Goal: Navigation & Orientation: Find specific page/section

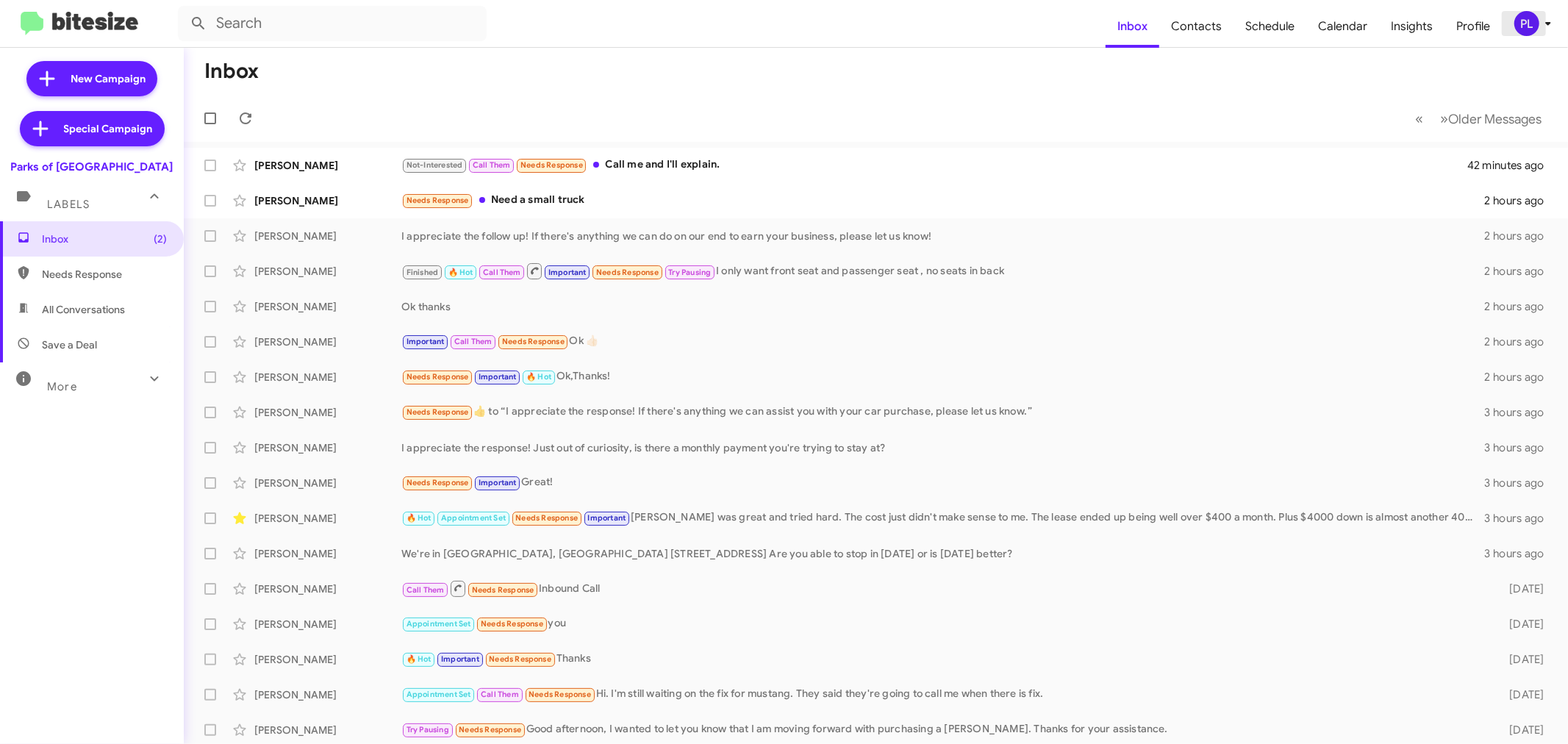
click at [1548, 18] on icon at bounding box center [1548, 23] width 17 height 17
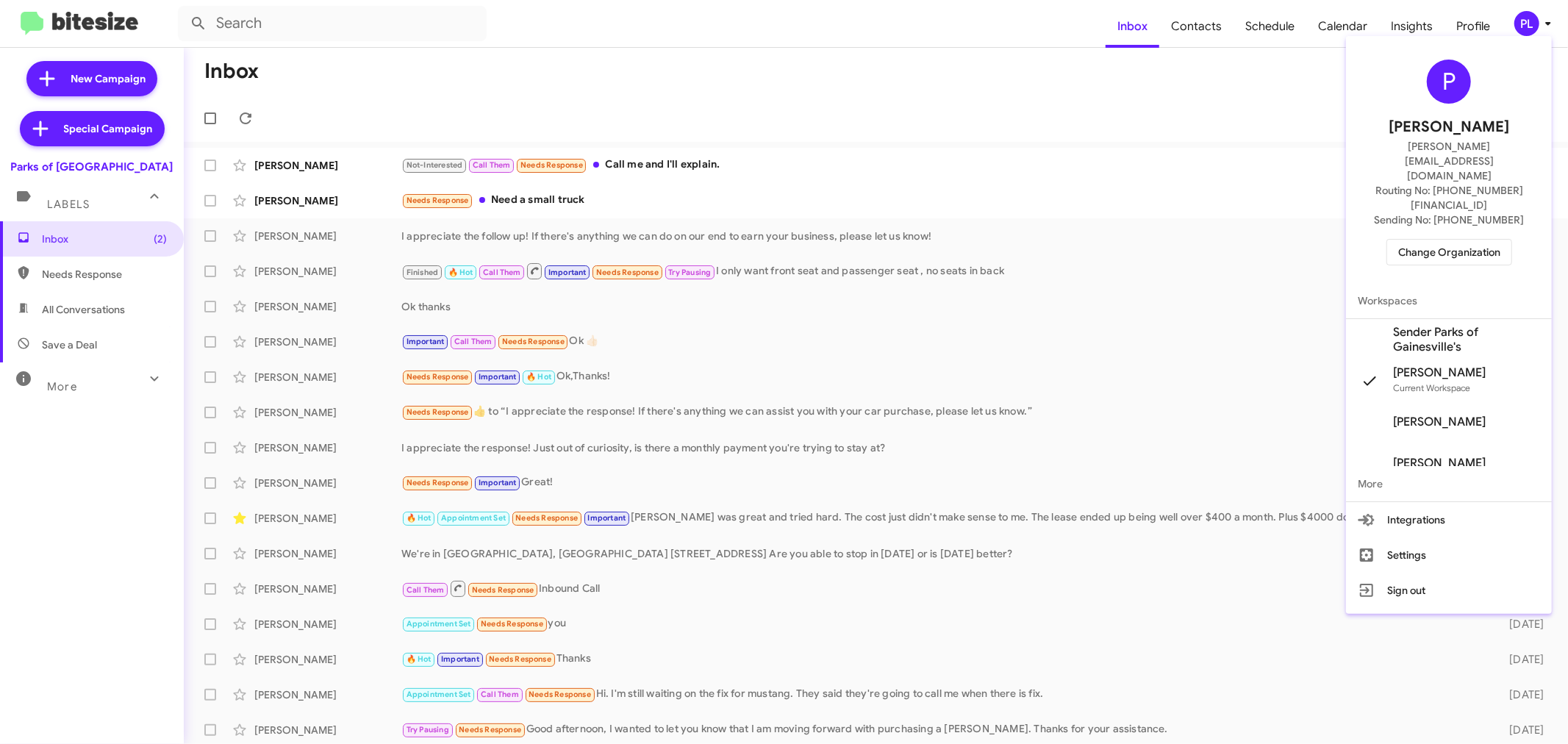
click at [1429, 240] on span "Change Organization" at bounding box center [1449, 252] width 102 height 25
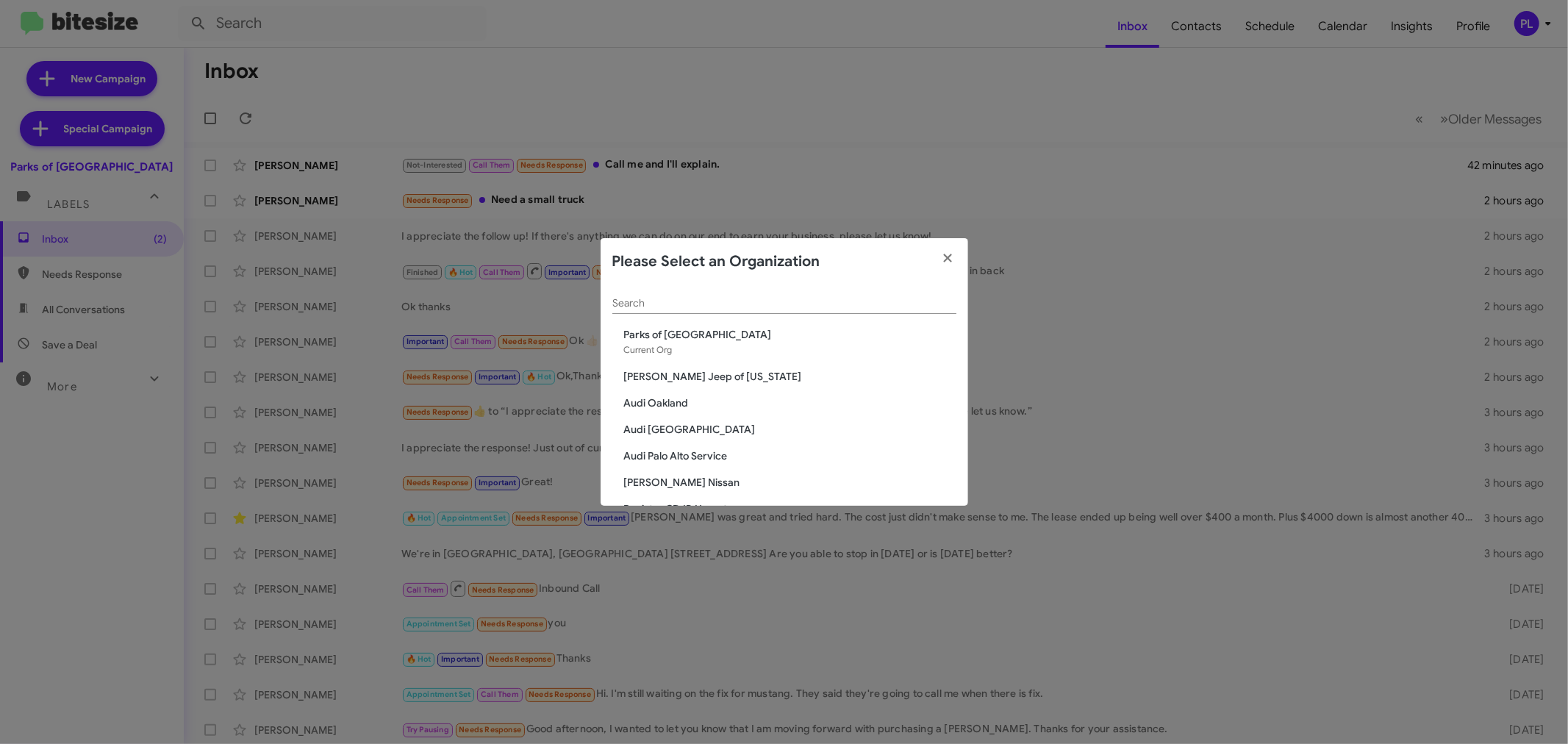
click at [804, 296] on div "Search" at bounding box center [784, 299] width 344 height 28
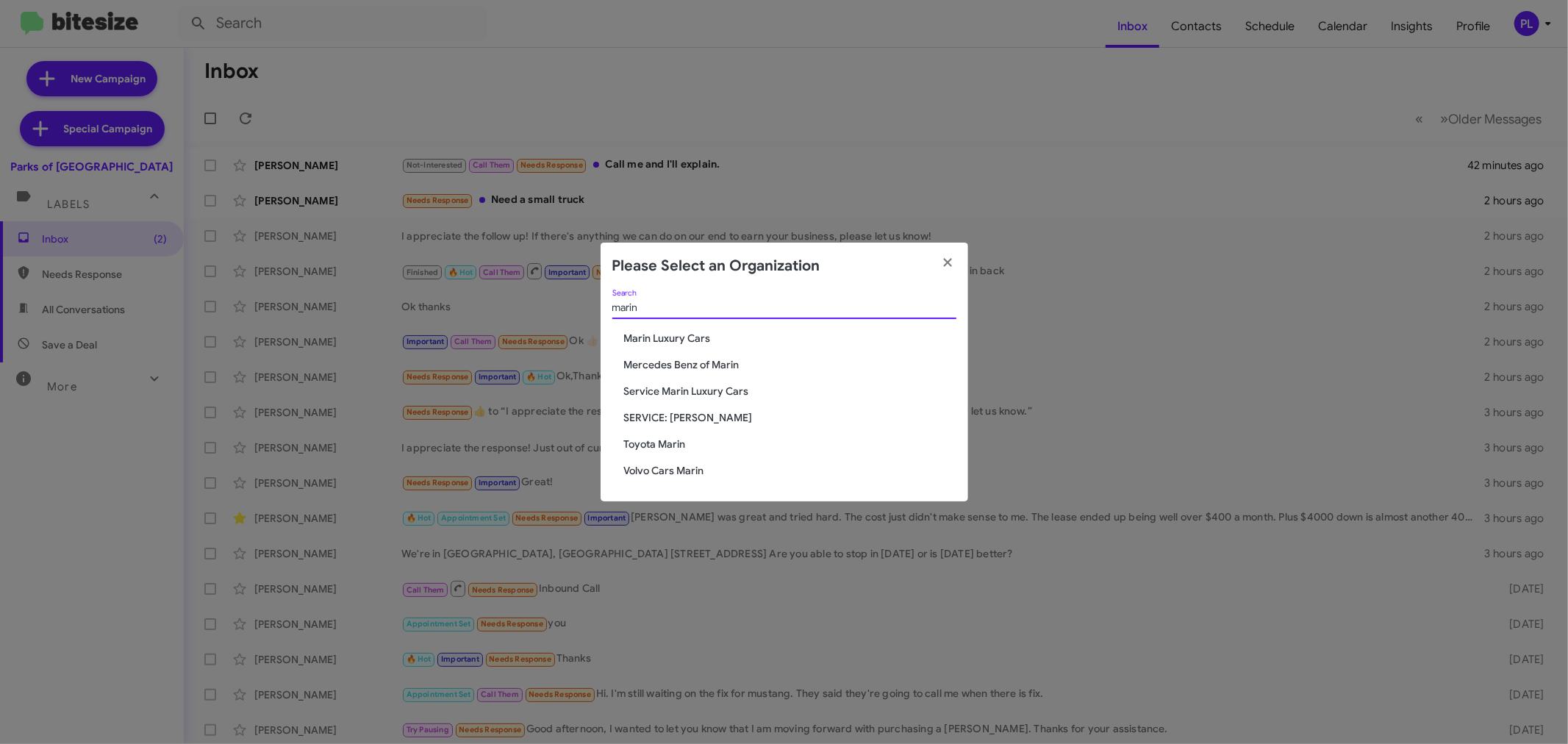
type input "marin"
click at [686, 388] on span "Service Marin Luxury Cars" at bounding box center [790, 391] width 332 height 15
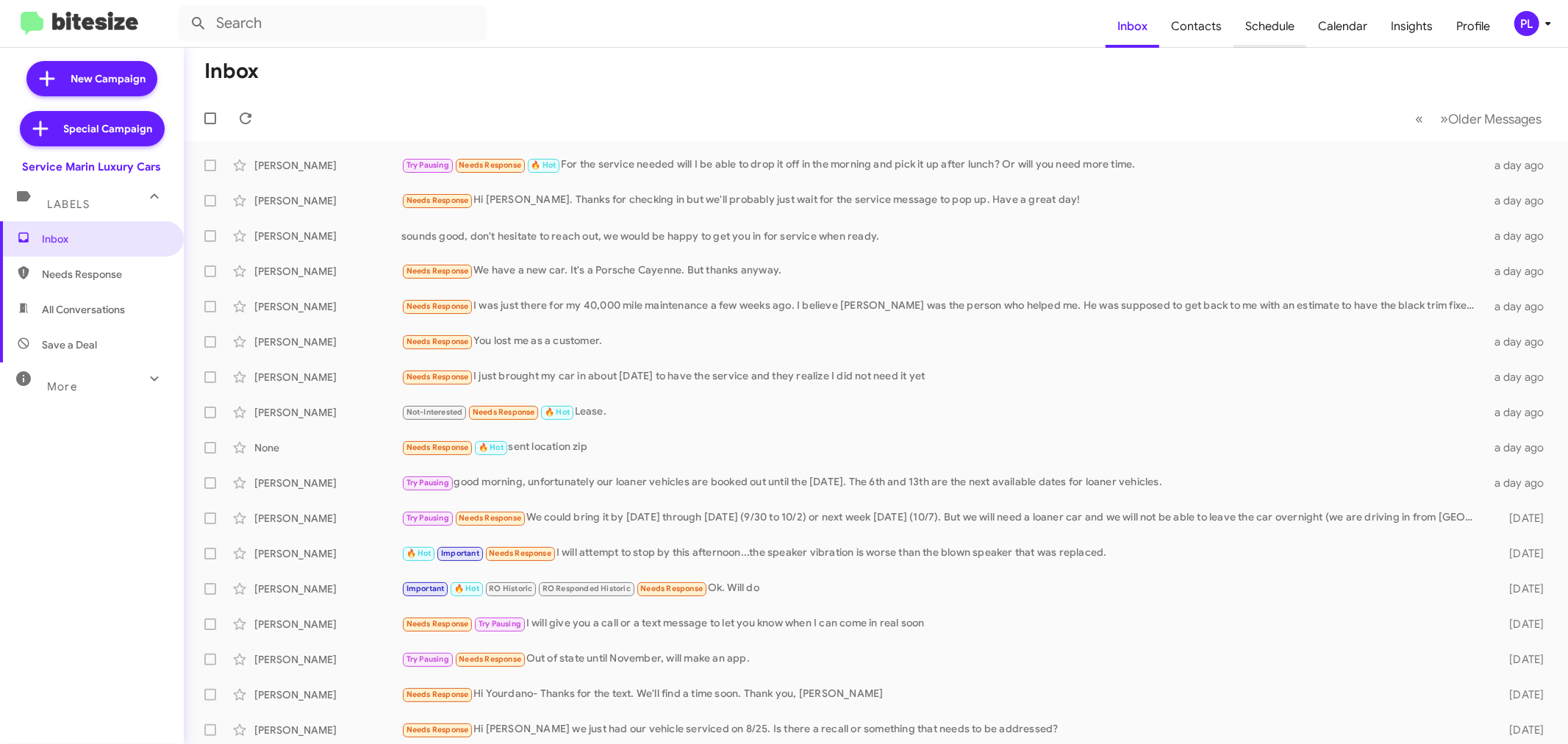
click at [1282, 24] on span "Schedule" at bounding box center [1270, 26] width 73 height 43
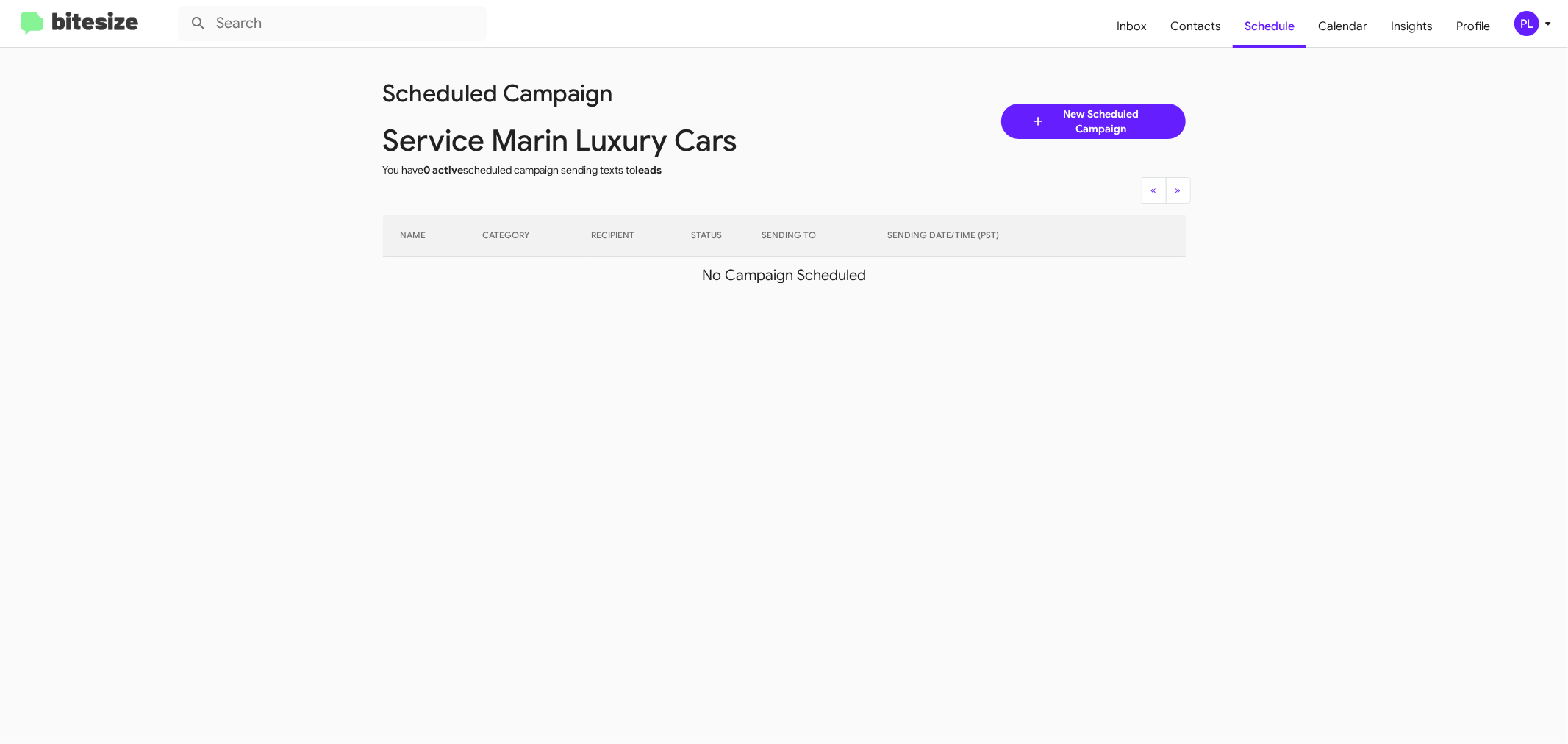
click at [1541, 26] on icon at bounding box center [1548, 23] width 17 height 17
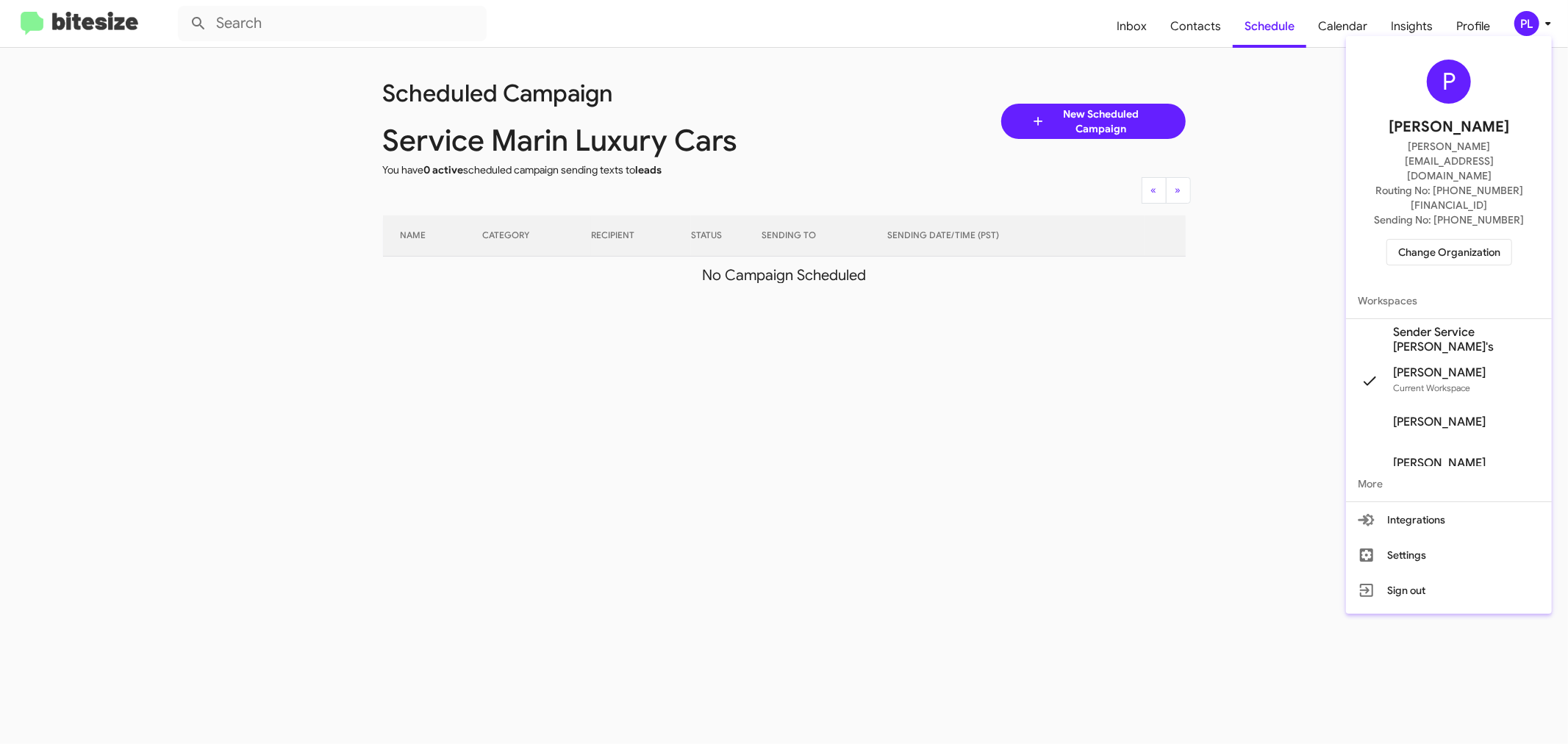
click at [1454, 325] on span "Sender Service [PERSON_NAME]'s" at bounding box center [1466, 339] width 147 height 29
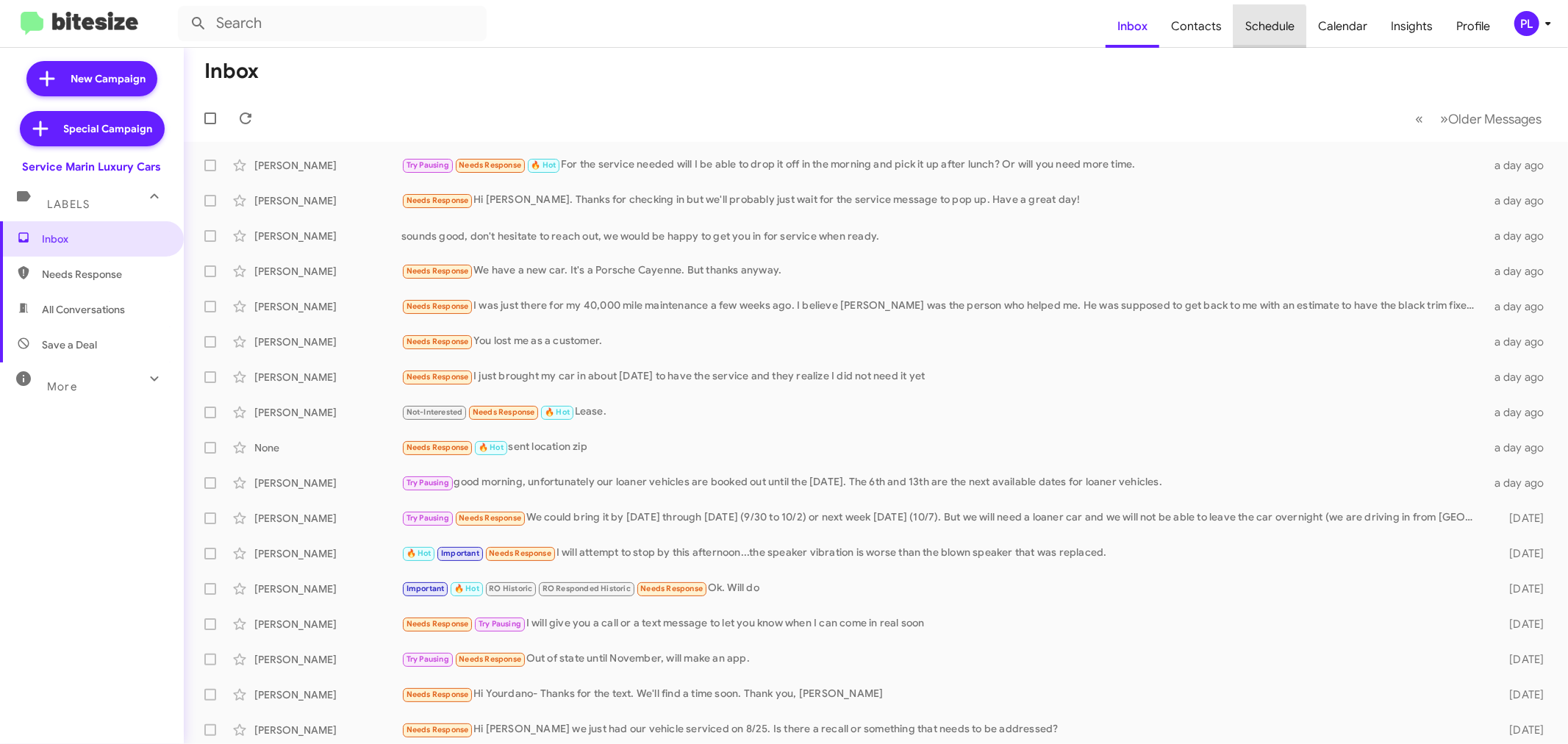
click at [1271, 27] on span "Schedule" at bounding box center [1270, 26] width 73 height 43
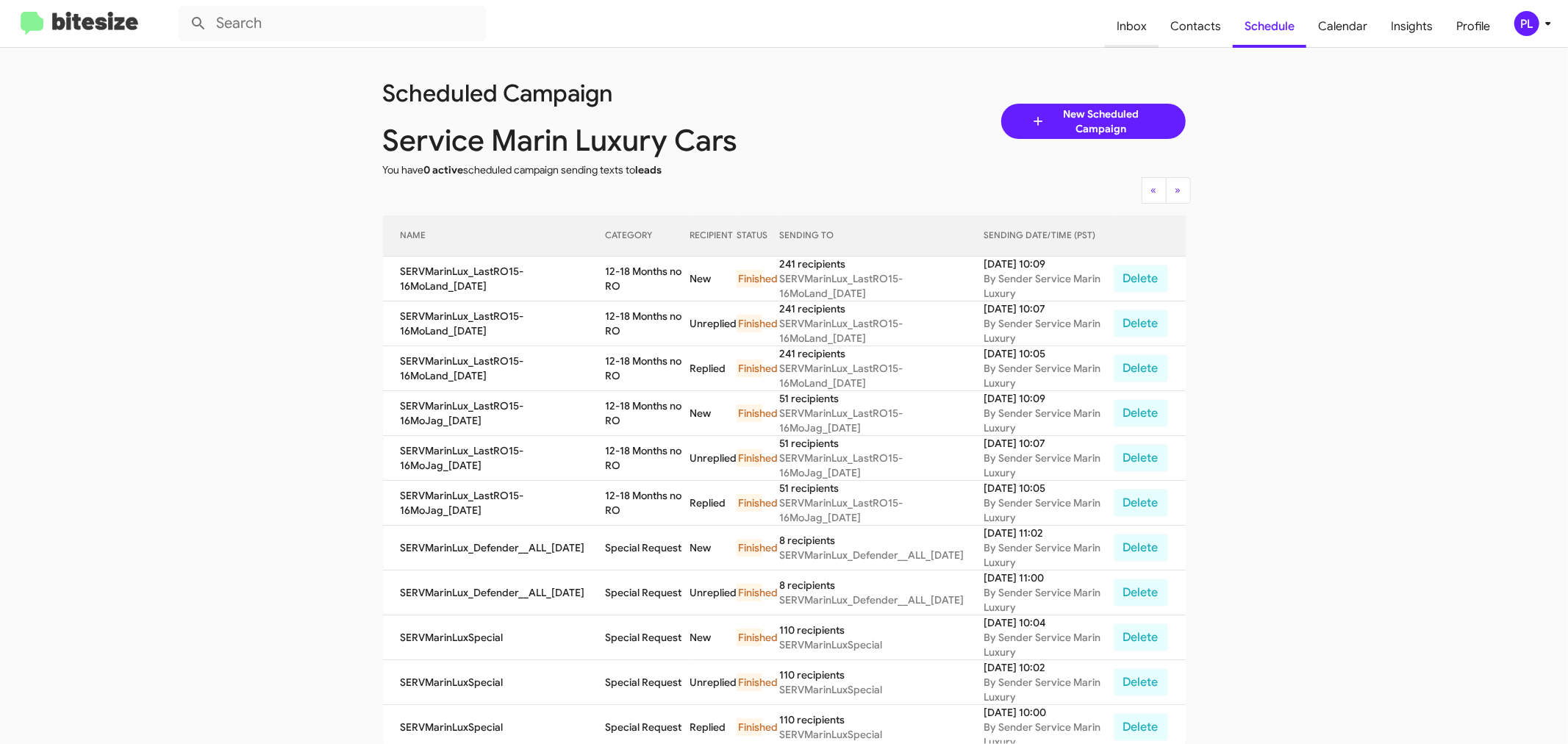
click at [1129, 17] on span "Inbox" at bounding box center [1131, 26] width 54 height 43
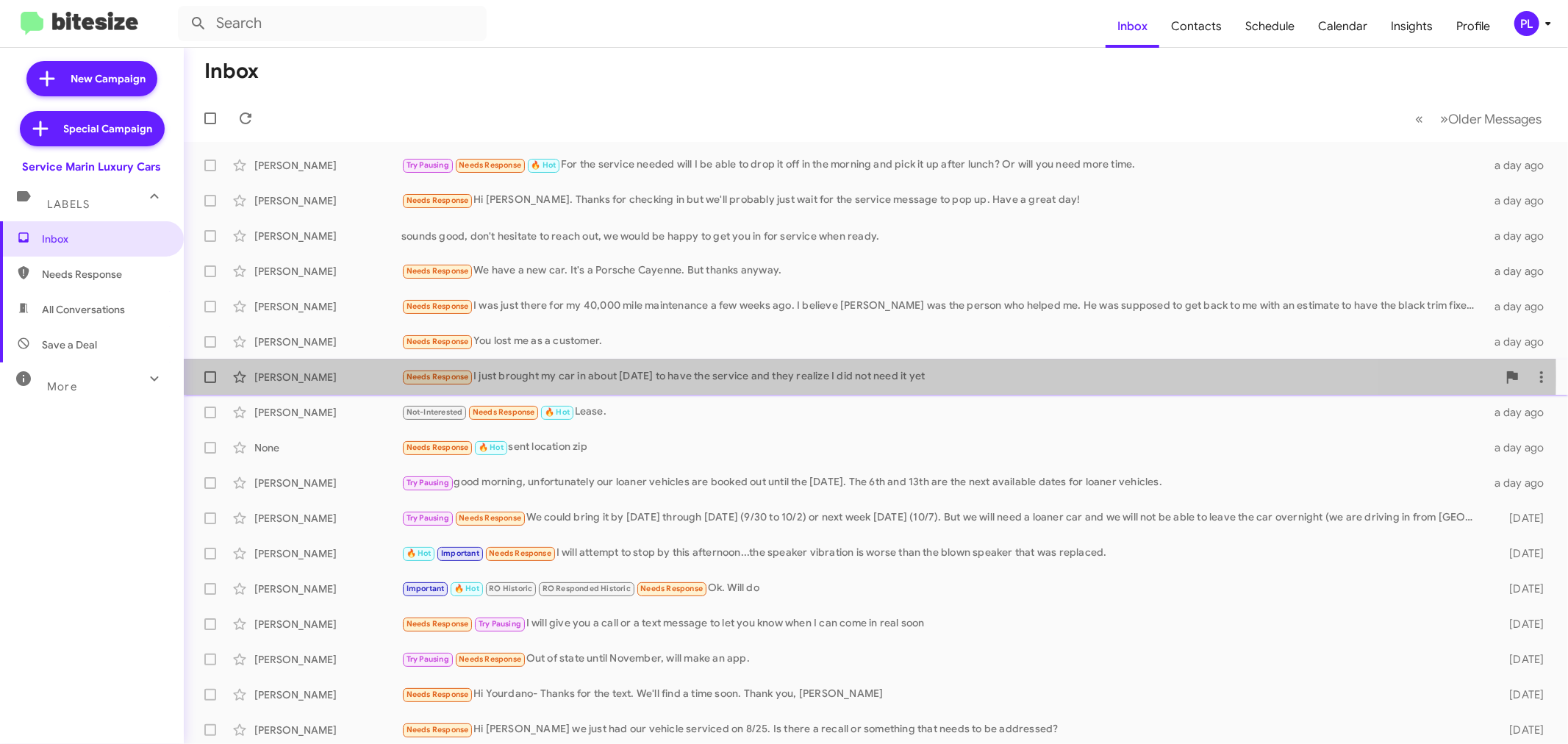
click at [627, 375] on div "Needs Response I just brought my car in about four months ago to have the servi…" at bounding box center [950, 377] width 1096 height 17
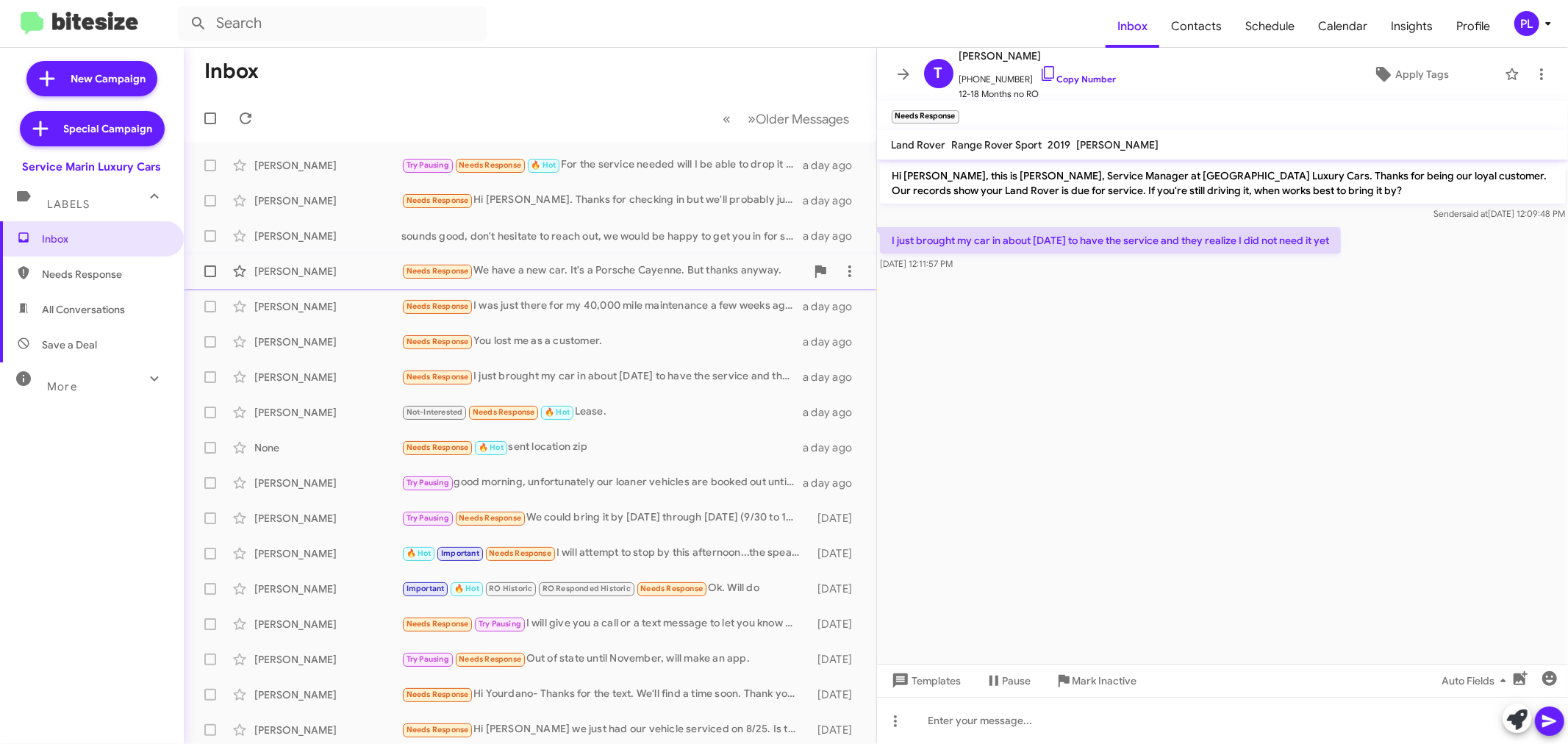
click at [615, 273] on div "Needs Response We have a new car. It's a Porsche Cayenne. But thanks anyway." at bounding box center [603, 271] width 404 height 17
click at [634, 160] on div "Try Pausing Needs Response 🔥 Hot For the service needed will I be able to drop …" at bounding box center [603, 165] width 404 height 17
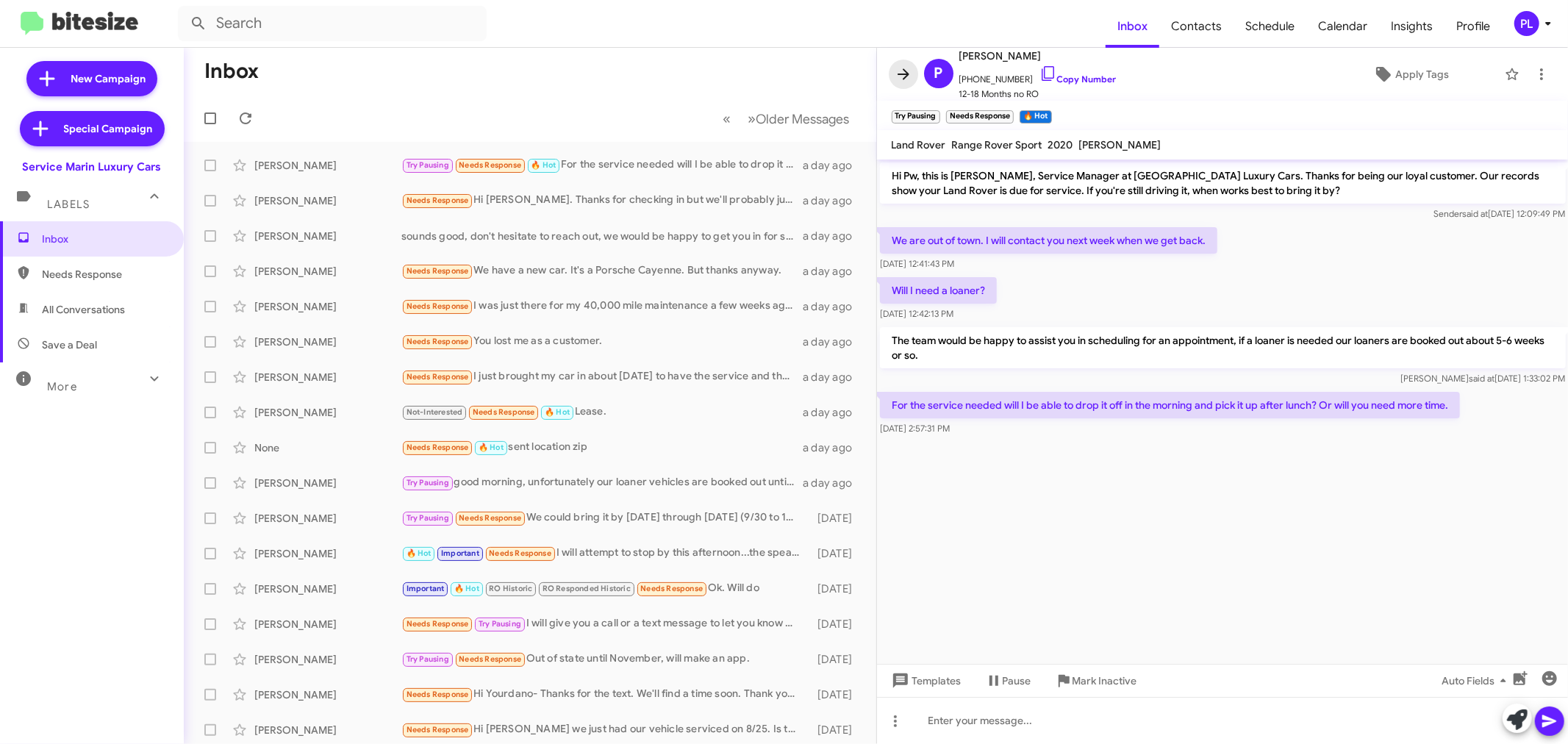
click at [906, 74] on icon at bounding box center [903, 74] width 12 height 11
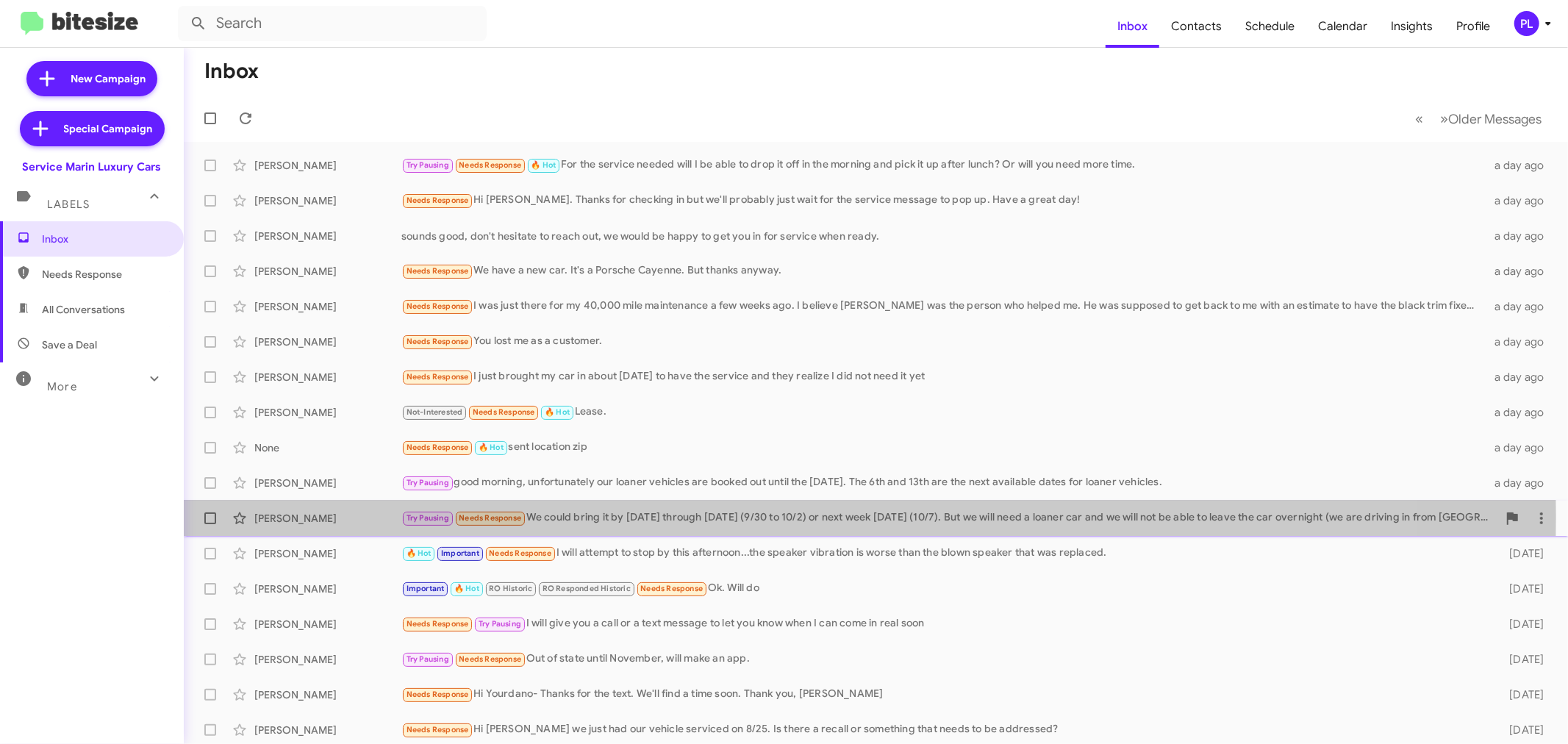
click at [740, 517] on div "Try Pausing Needs Response We could bring it by this week Tuesday through Thurs…" at bounding box center [950, 518] width 1096 height 17
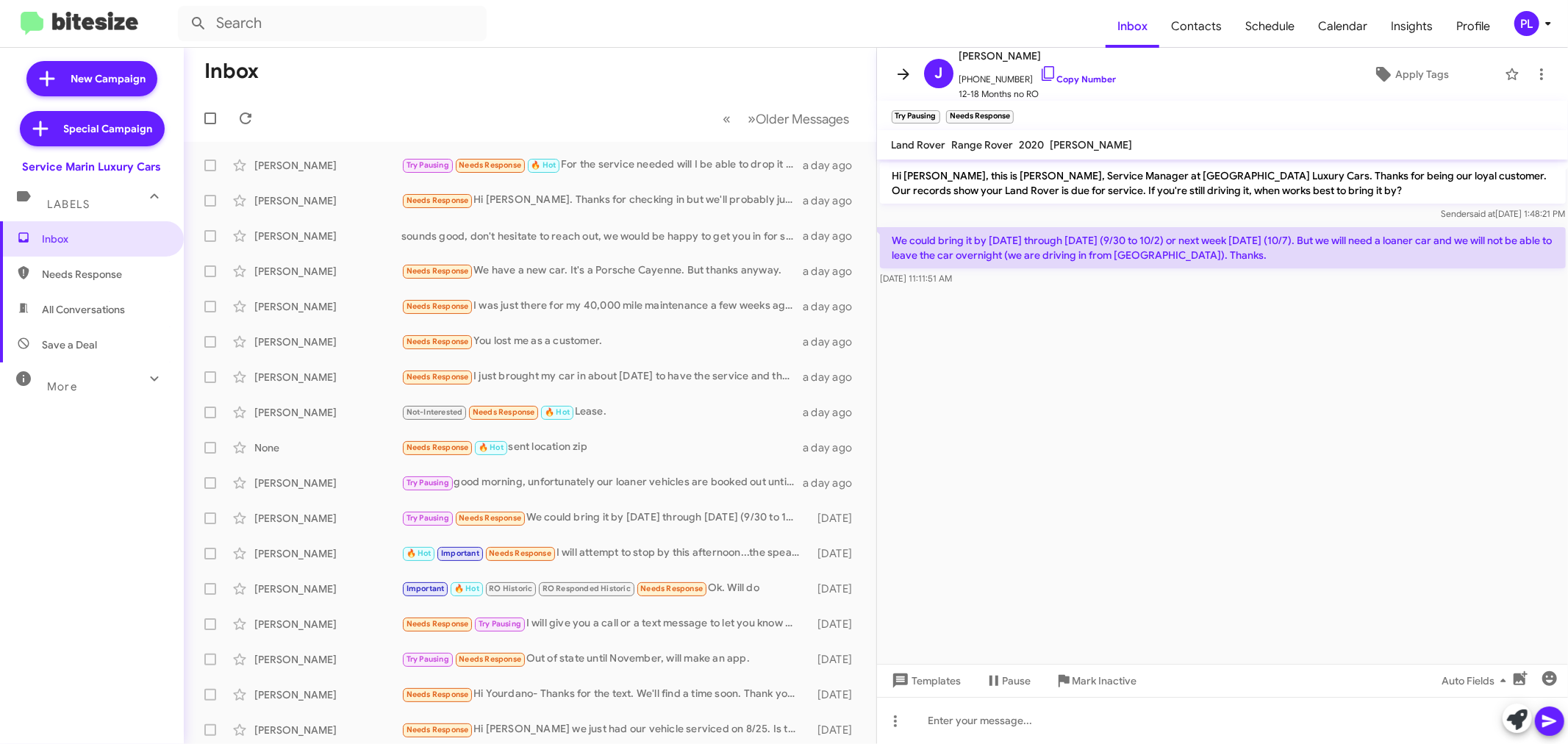
click at [905, 66] on icon at bounding box center [903, 74] width 17 height 17
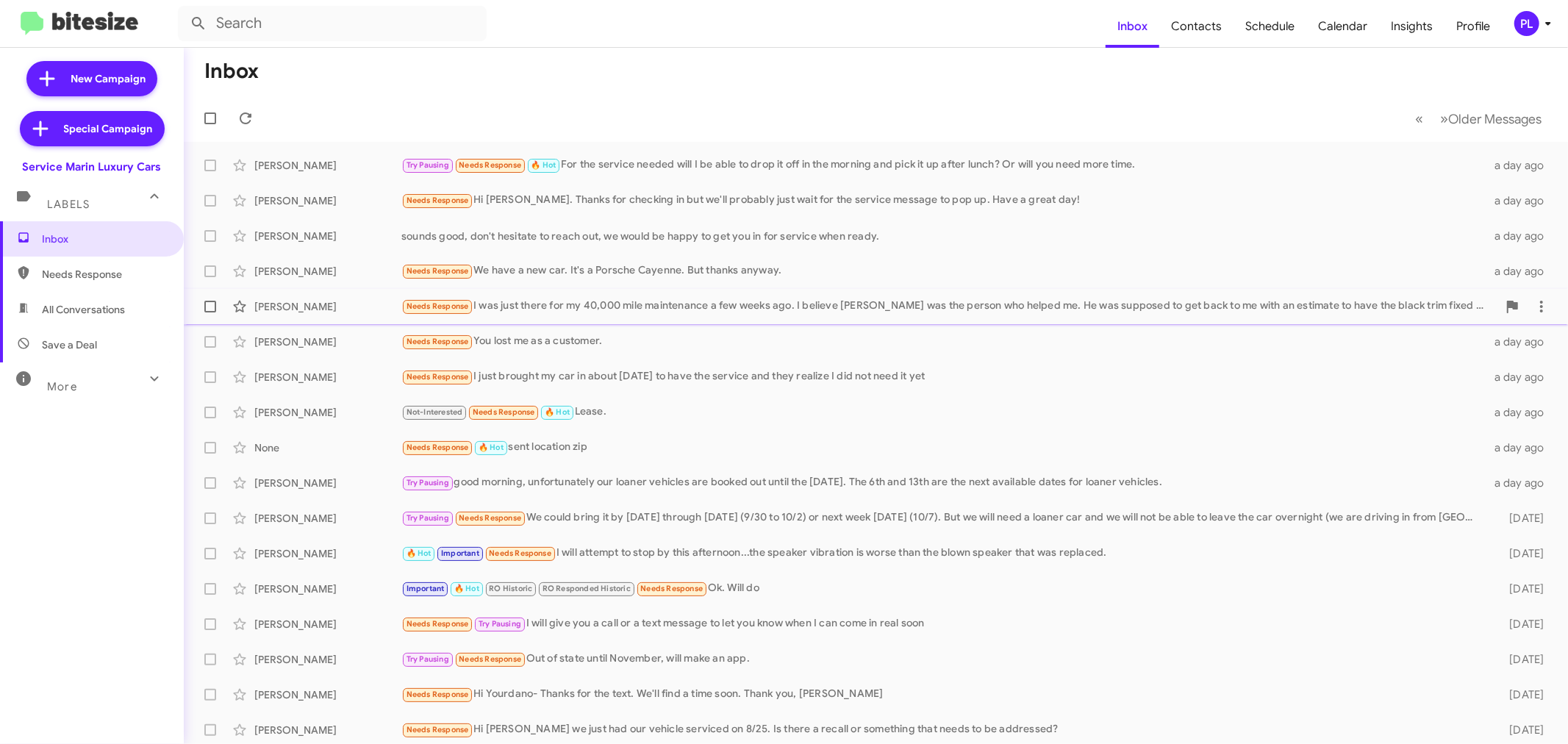
click at [774, 292] on div "Angela Hatcher Needs Response I was just there for my 40,000 mile maintenance a…" at bounding box center [876, 306] width 1361 height 29
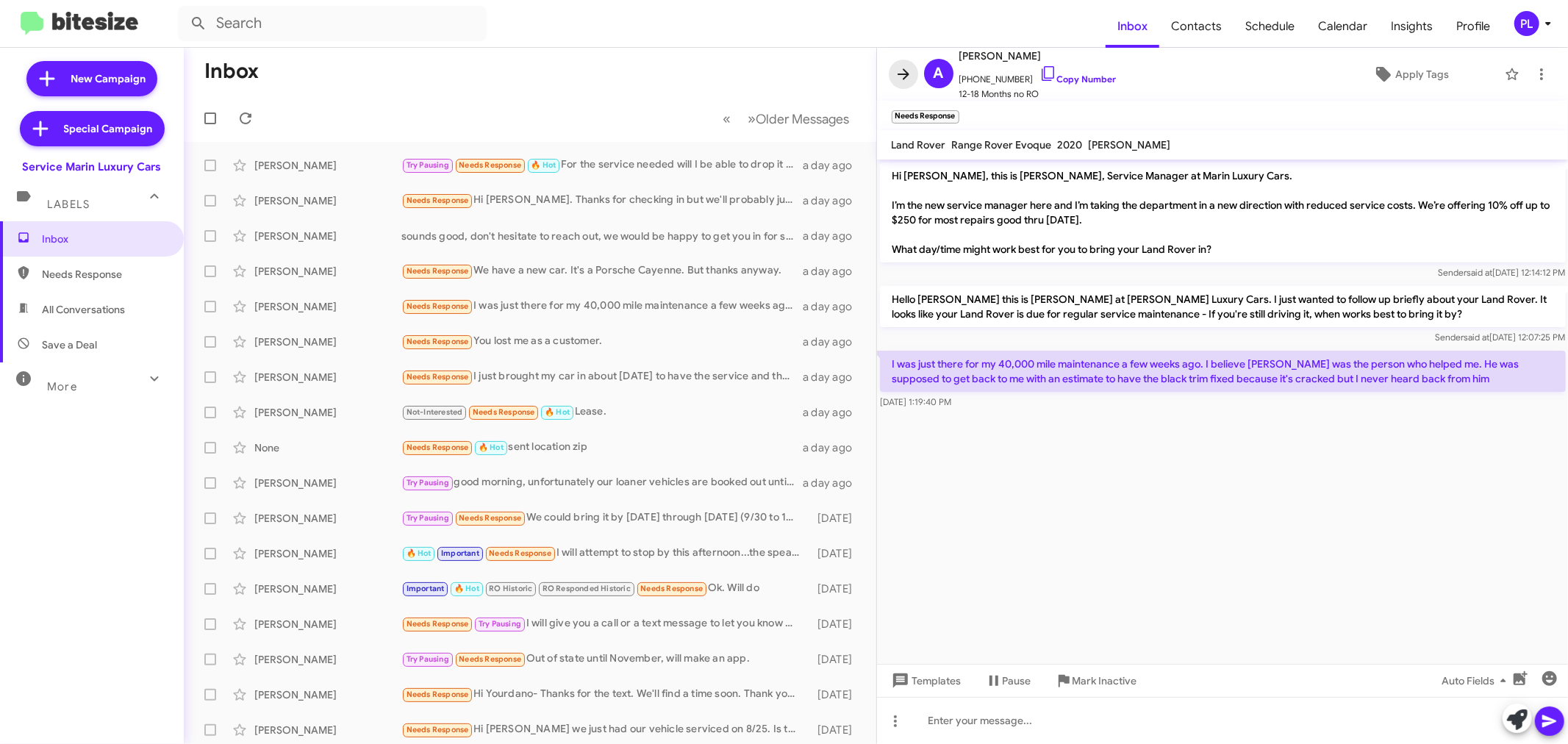
click at [900, 70] on icon at bounding box center [903, 74] width 17 height 17
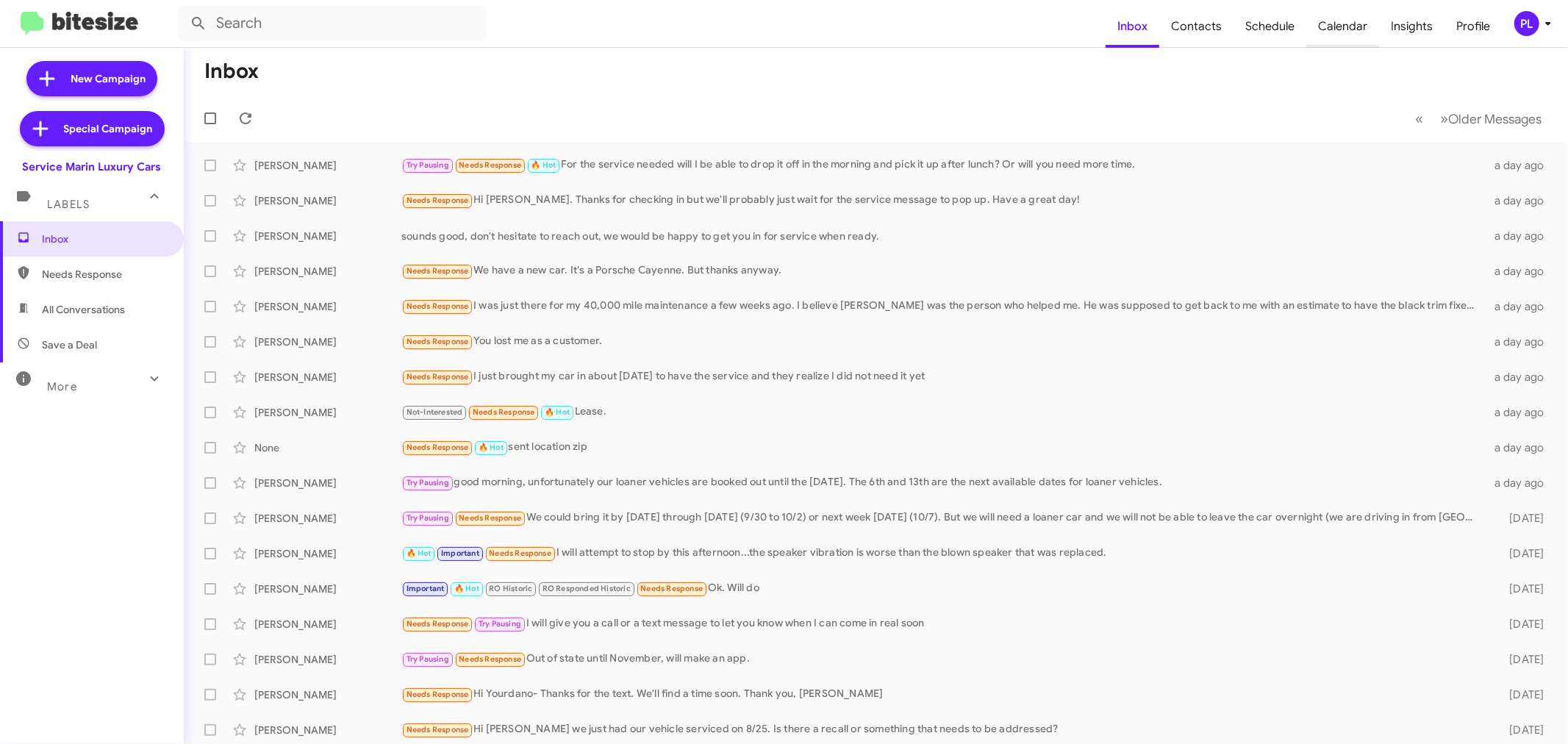
click at [1344, 30] on span "Calendar" at bounding box center [1343, 26] width 73 height 43
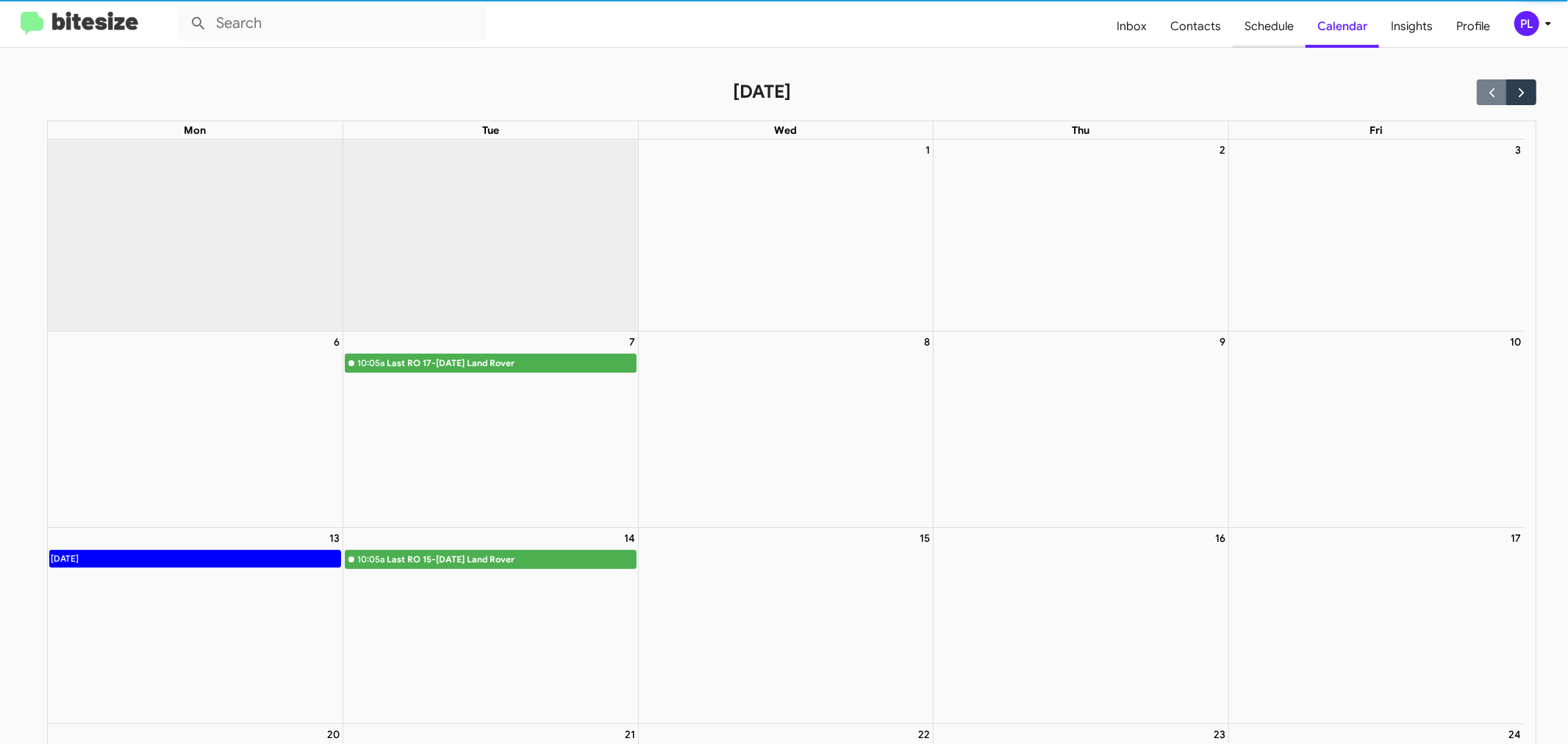
click at [1265, 29] on span "Schedule" at bounding box center [1270, 26] width 73 height 43
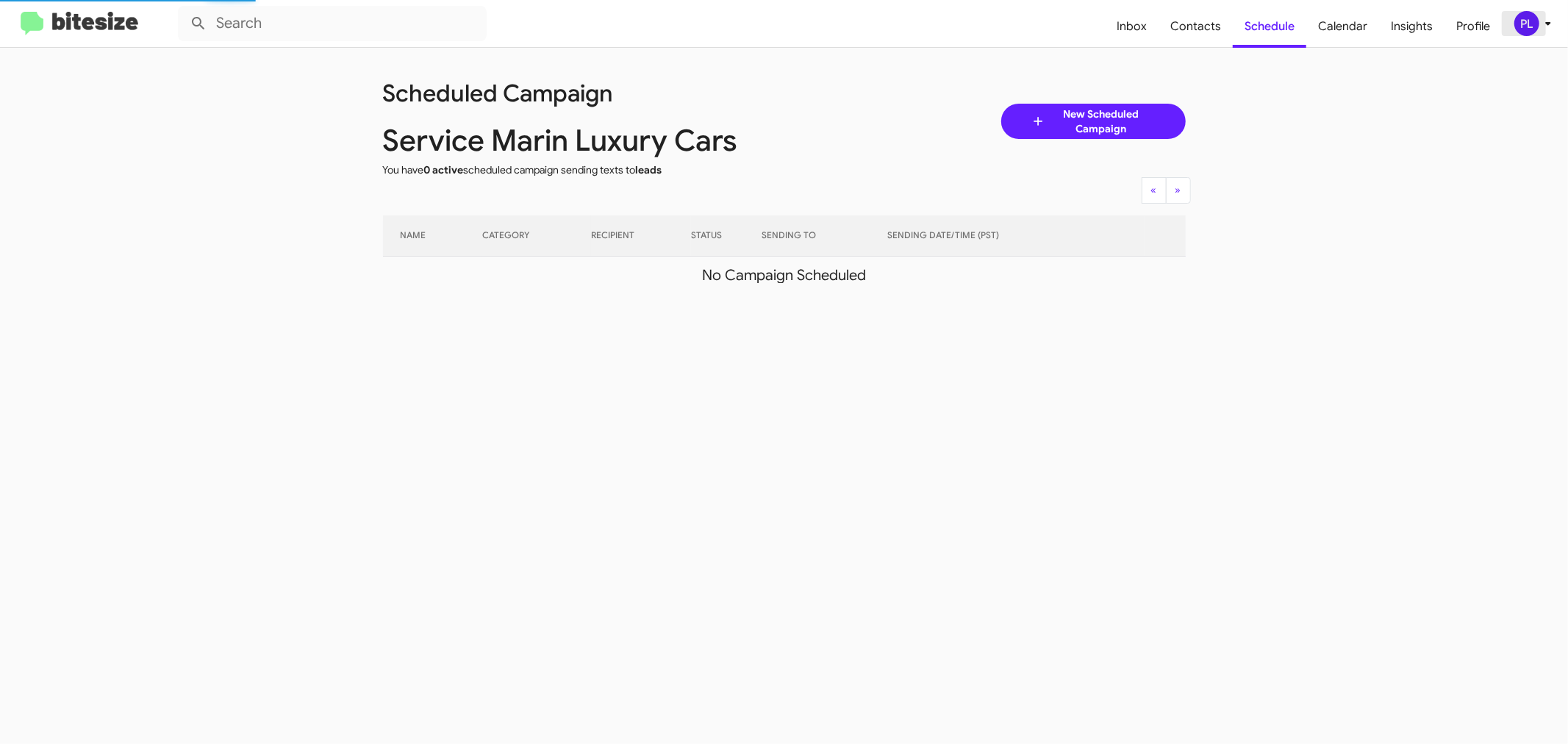
click at [1552, 24] on icon at bounding box center [1548, 23] width 17 height 17
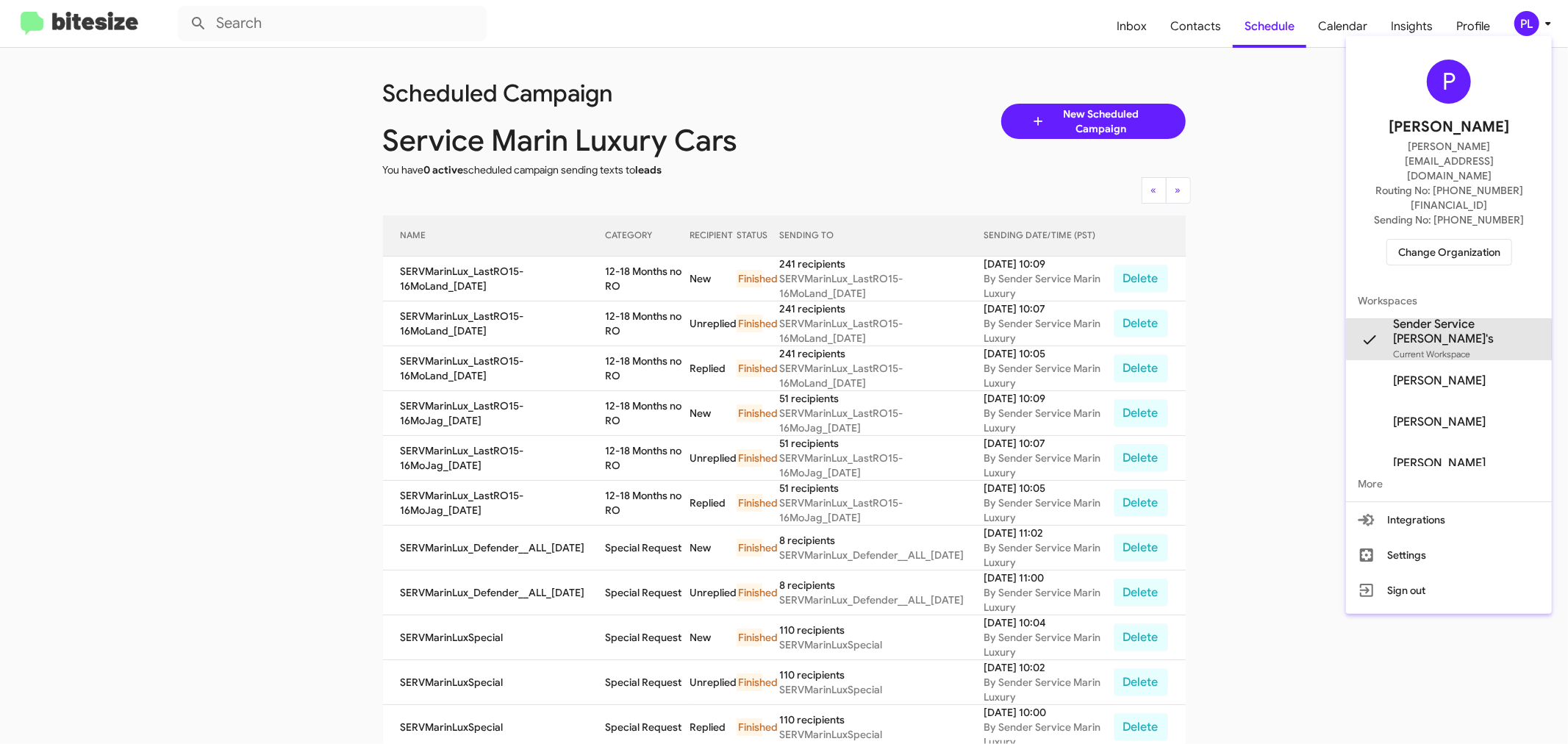
click at [1471, 316] on span "Sender Service Marin Luxury's" at bounding box center [1466, 331] width 147 height 29
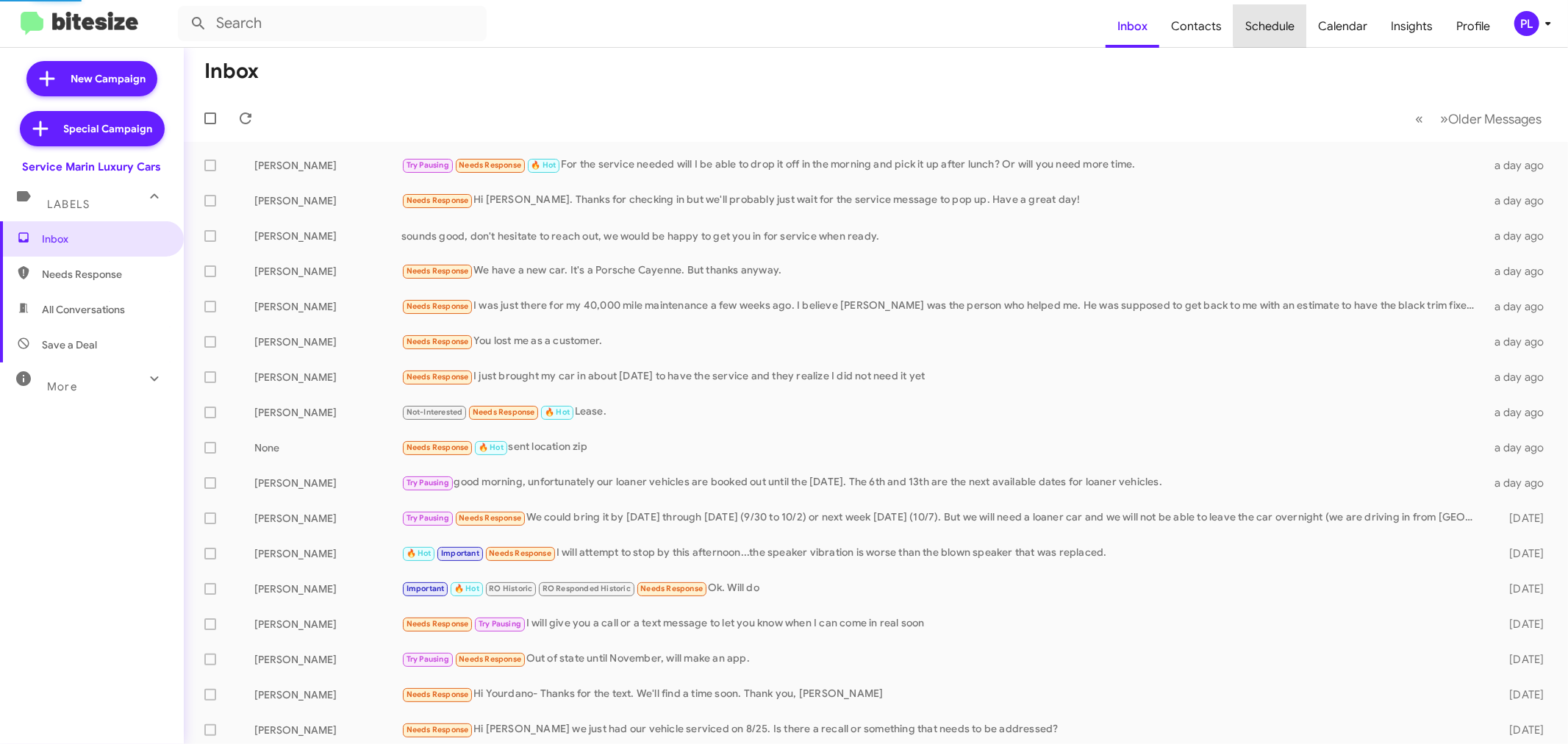
click at [1286, 25] on span "Schedule" at bounding box center [1270, 26] width 73 height 43
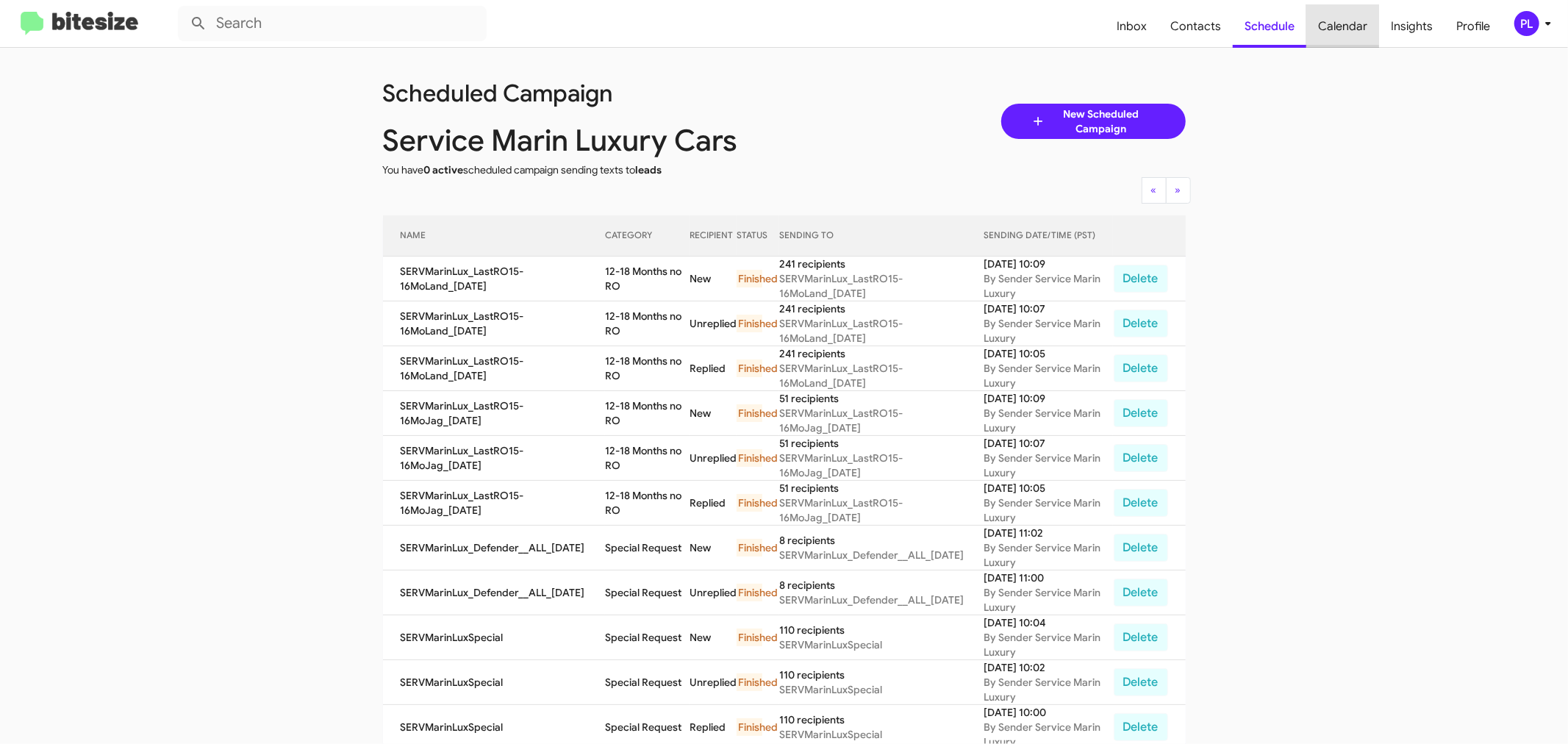
click at [1366, 10] on span "Calendar" at bounding box center [1343, 26] width 73 height 43
